Goal: Find specific page/section

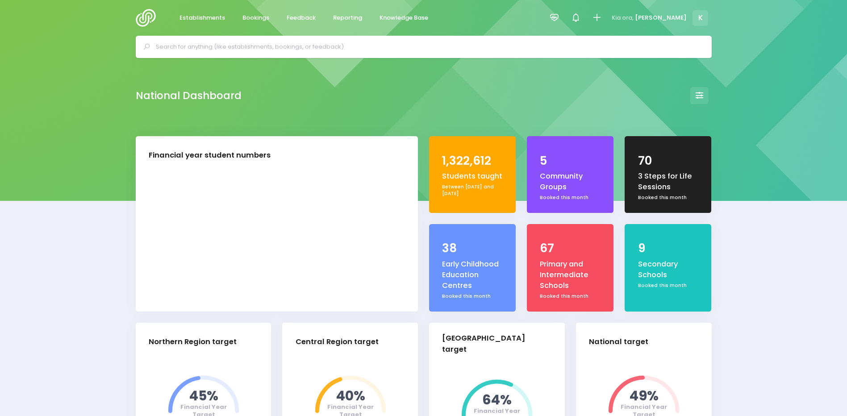
select select "5"
click at [201, 14] on span "Establishments" at bounding box center [203, 17] width 46 height 9
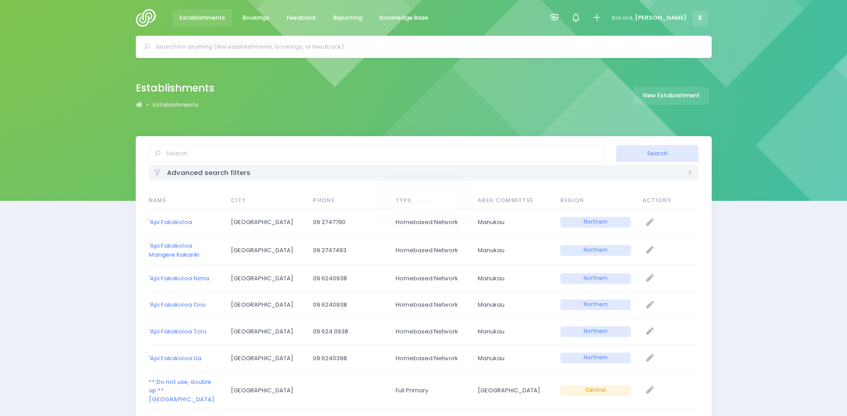
select select "20"
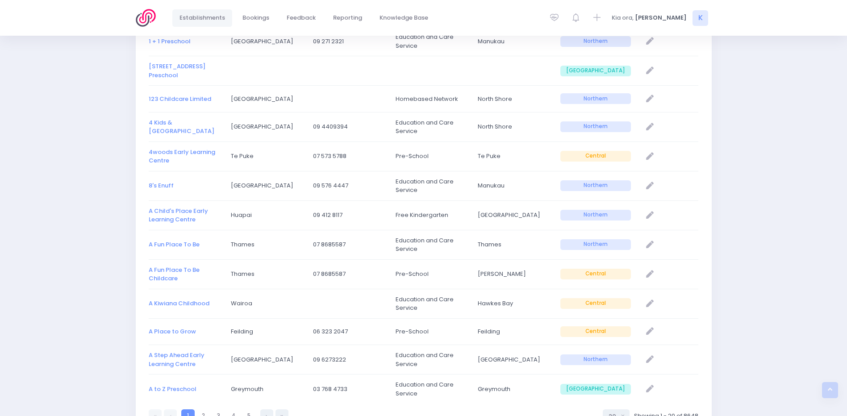
scroll to position [441, 0]
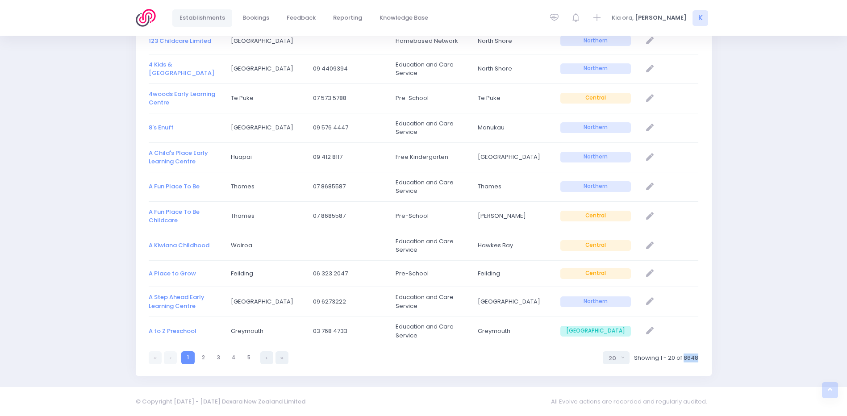
drag, startPoint x: 700, startPoint y: 359, endPoint x: 686, endPoint y: 360, distance: 14.8
click at [686, 360] on div "Name City Phone Type Area Committee Region Actions 'Api Fakakoloa [GEOGRAPHIC_D…" at bounding box center [424, 58] width 576 height 637
click at [67, 224] on div "Search Advanced search filters Establishment Type Casual-Education and Care Edu…" at bounding box center [423, 35] width 847 height 681
